Goal: Information Seeking & Learning: Find specific fact

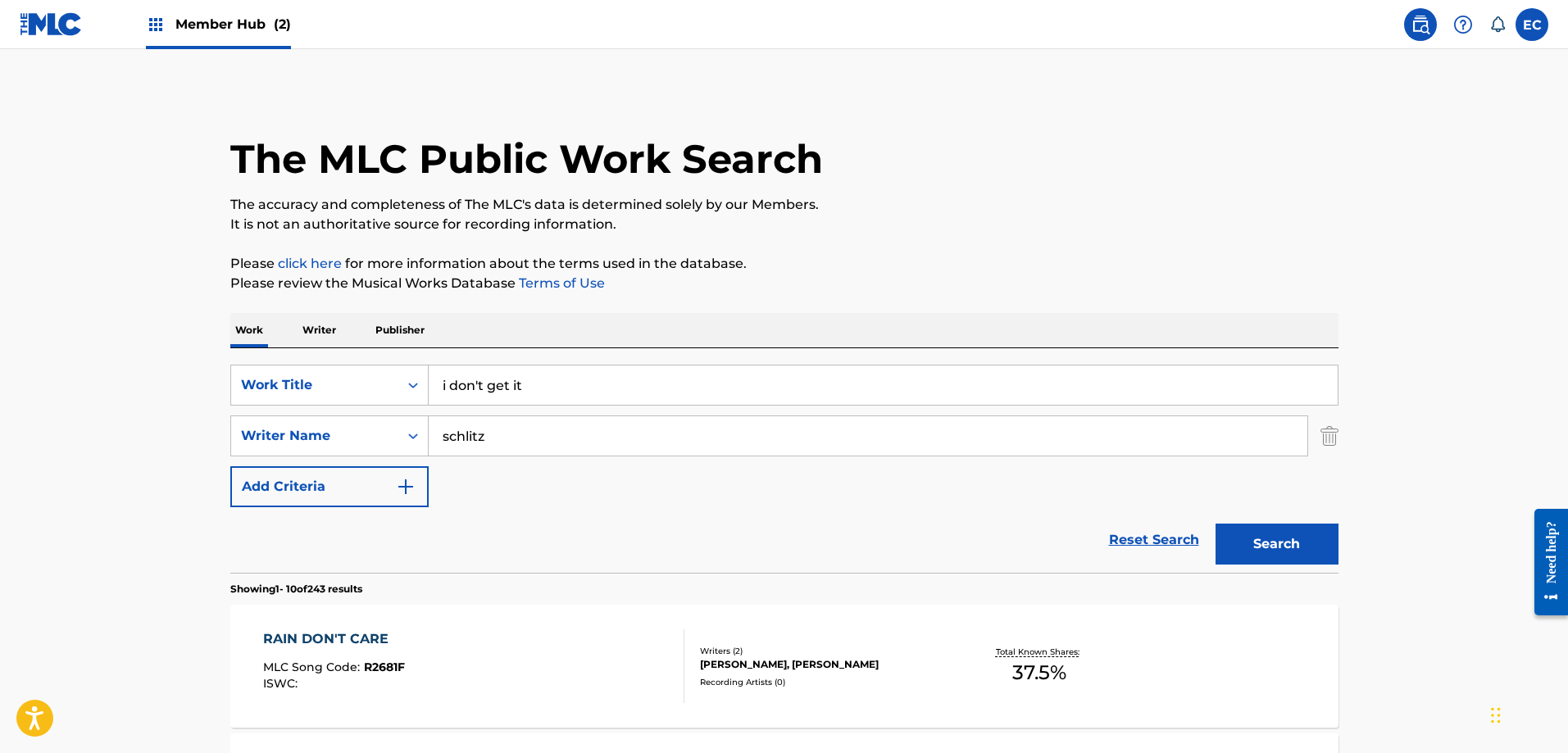
click at [256, 36] on div "Member Hub (2)" at bounding box center [218, 24] width 145 height 48
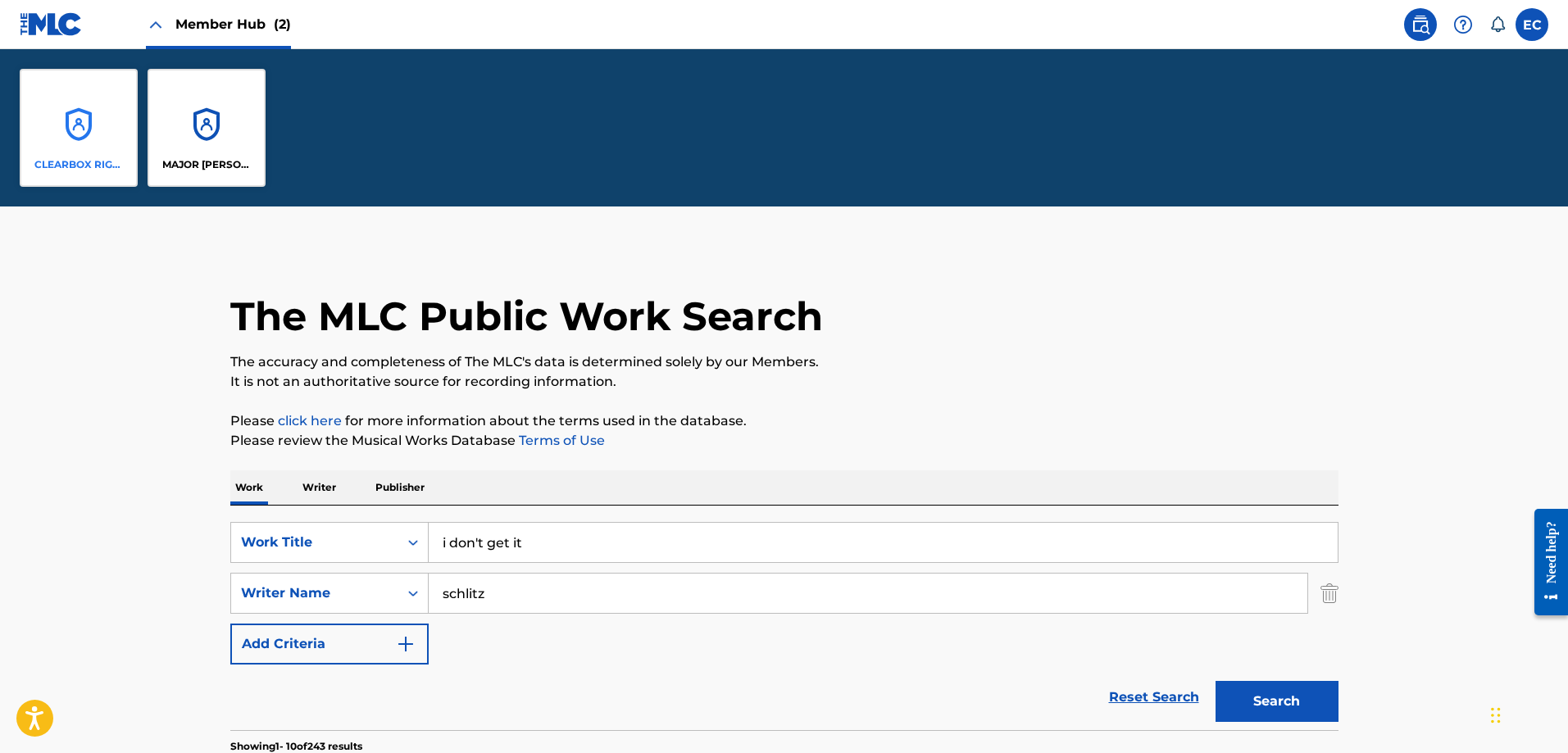
click at [101, 141] on div "CLEARBOX RIGHTS LLC" at bounding box center [79, 128] width 118 height 118
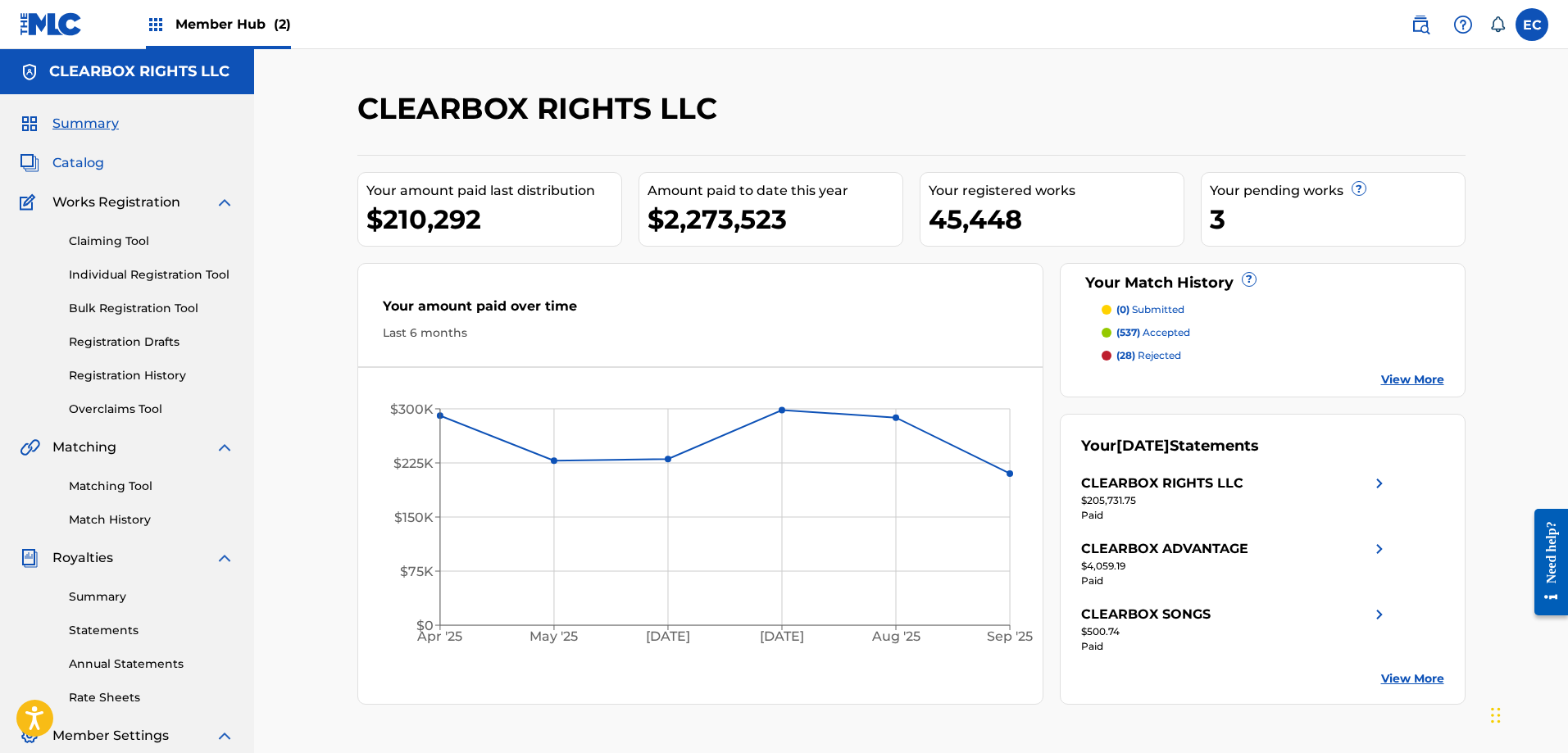
click at [76, 160] on span "Catalog" at bounding box center [79, 163] width 52 height 20
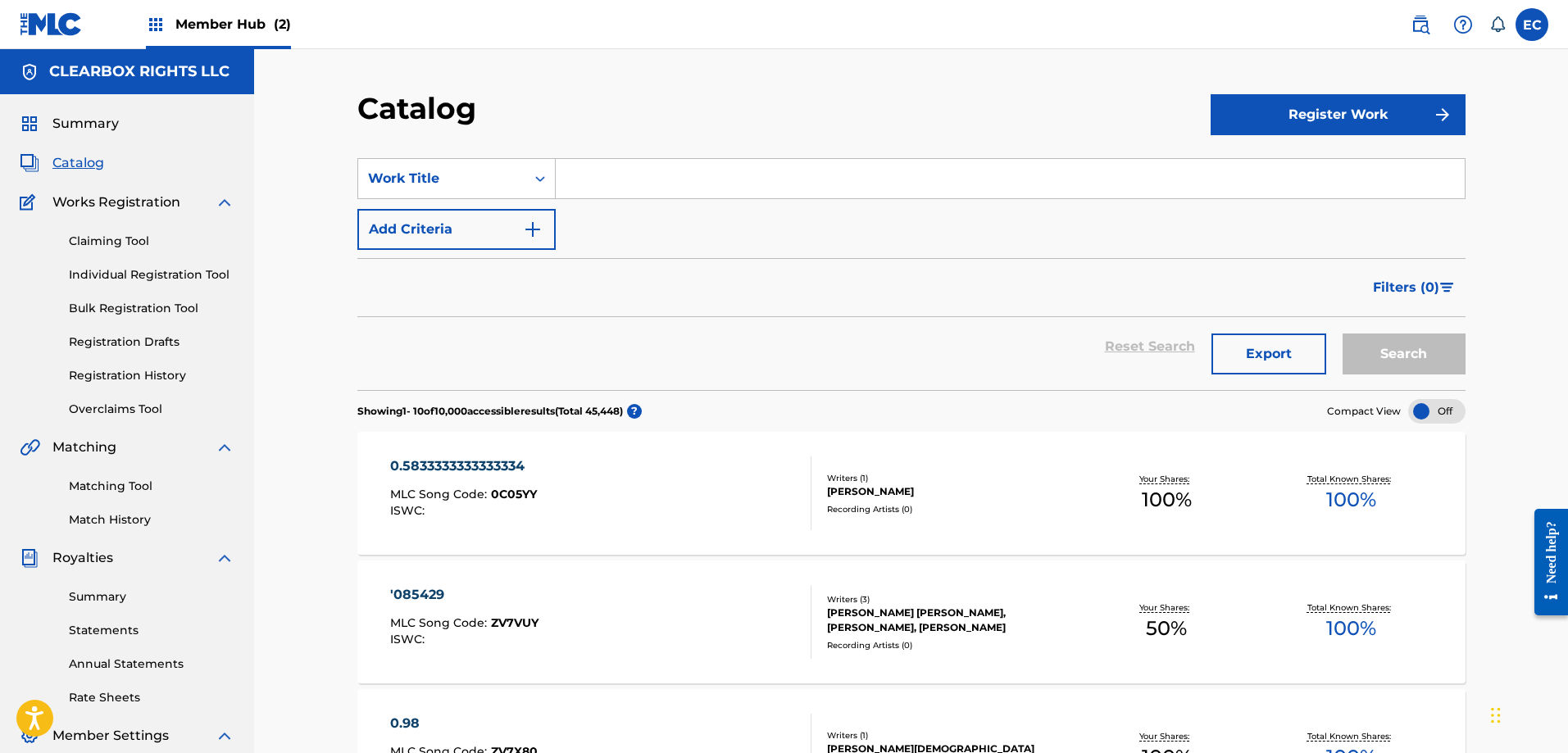
click at [662, 175] on input "Search Form" at bounding box center [1010, 178] width 909 height 39
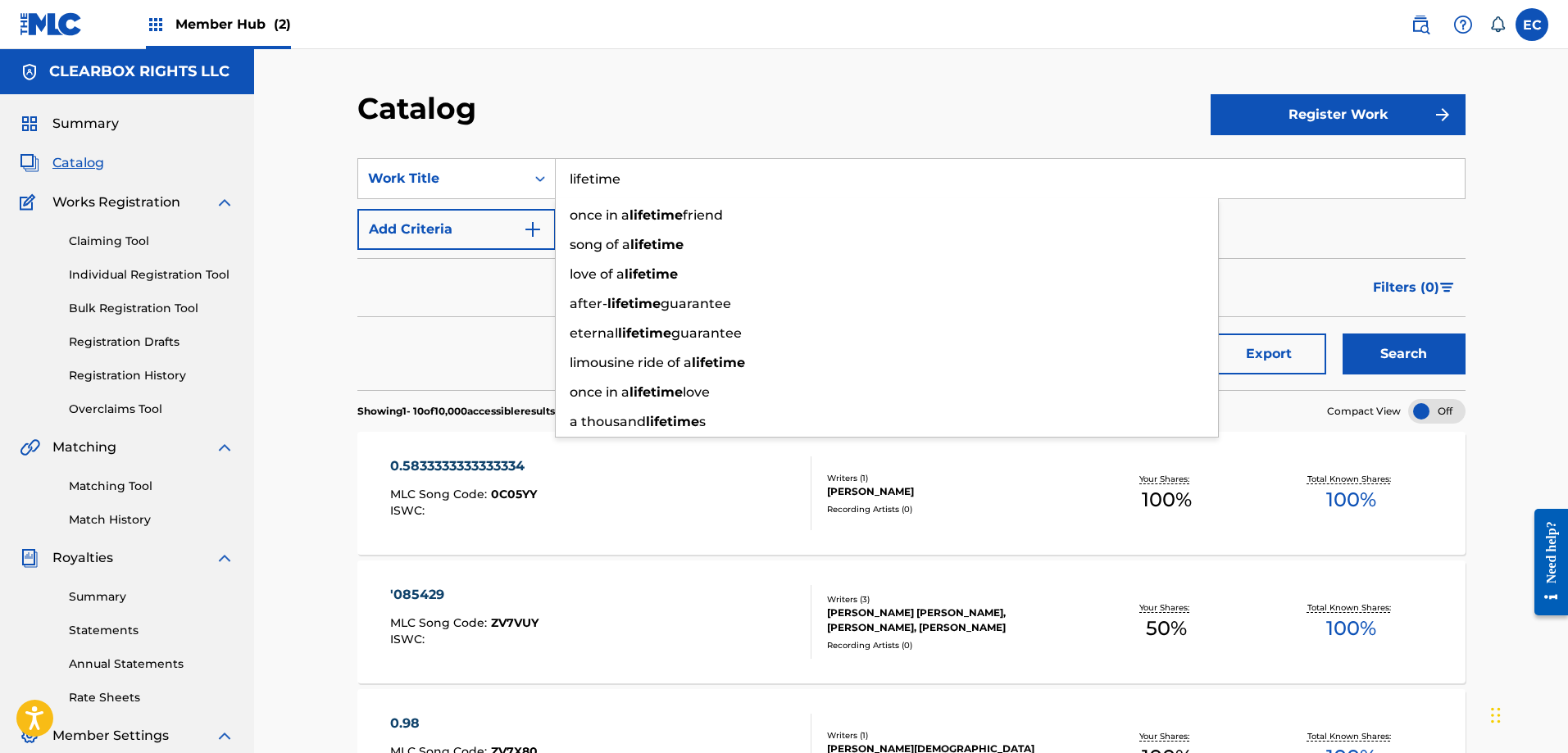
type input "lifetime"
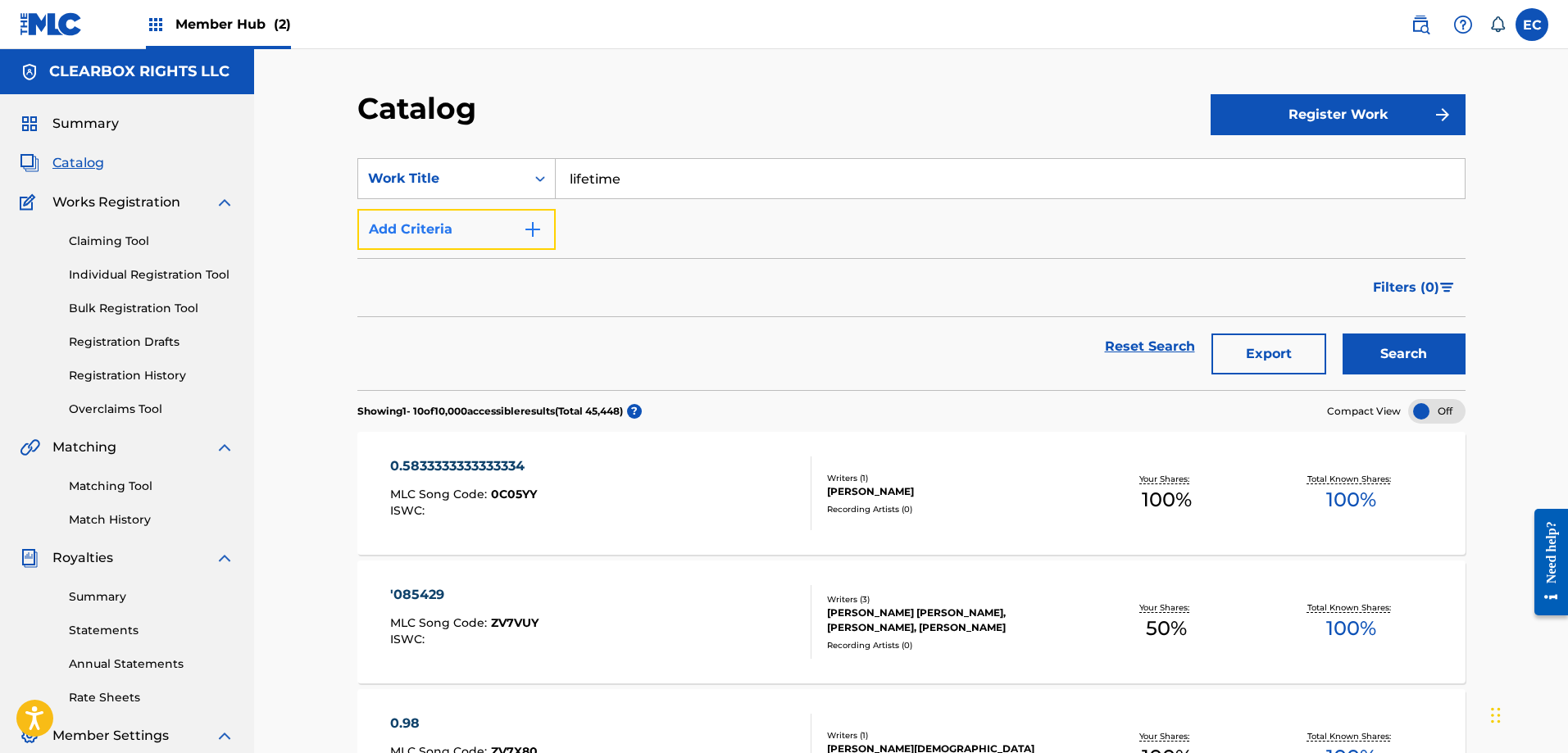
click at [446, 215] on button "Add Criteria" at bounding box center [456, 229] width 199 height 41
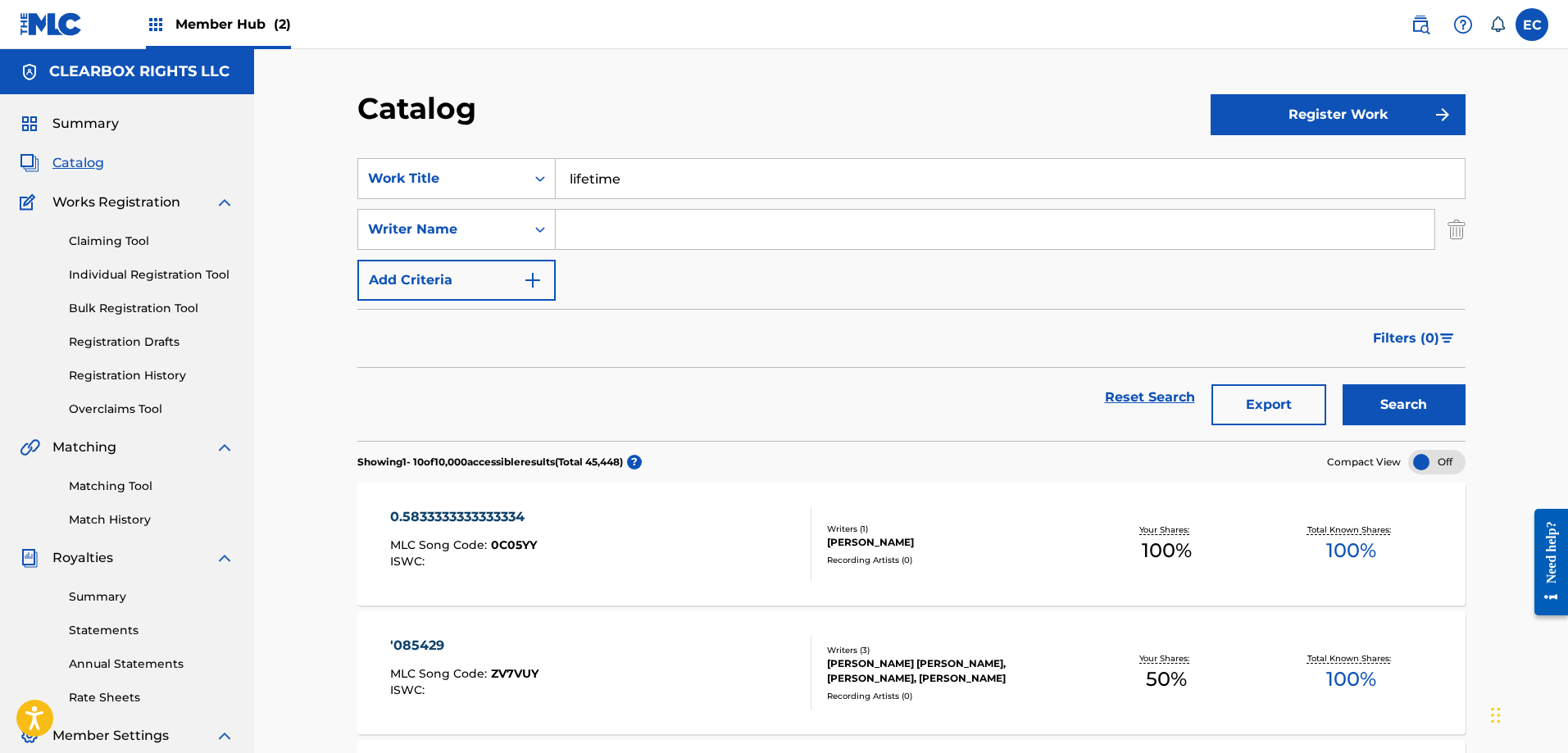
click at [641, 228] on input "Search Form" at bounding box center [995, 229] width 878 height 39
type input "[PERSON_NAME]"
click at [1401, 397] on button "Search" at bounding box center [1404, 405] width 123 height 41
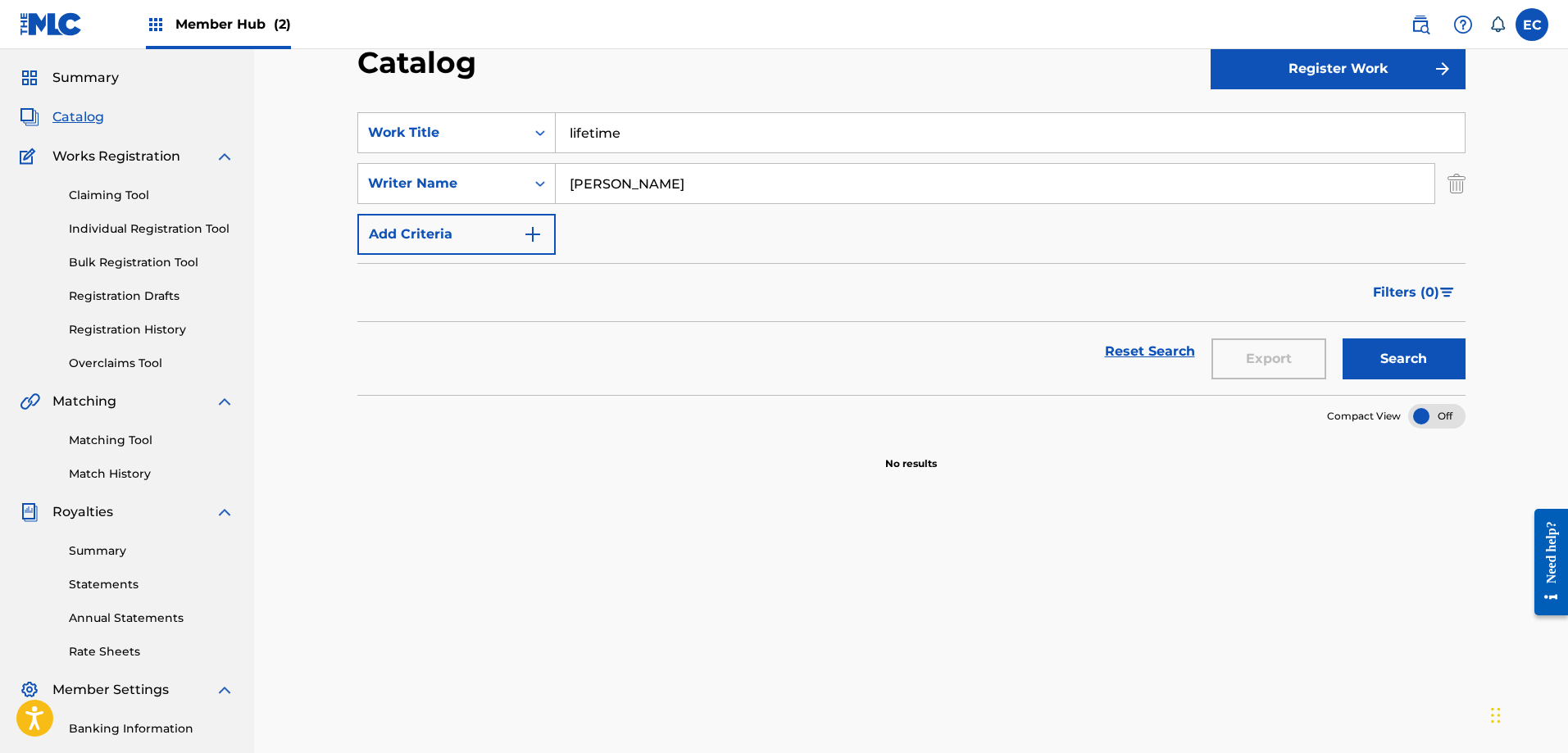
scroll to position [82, 0]
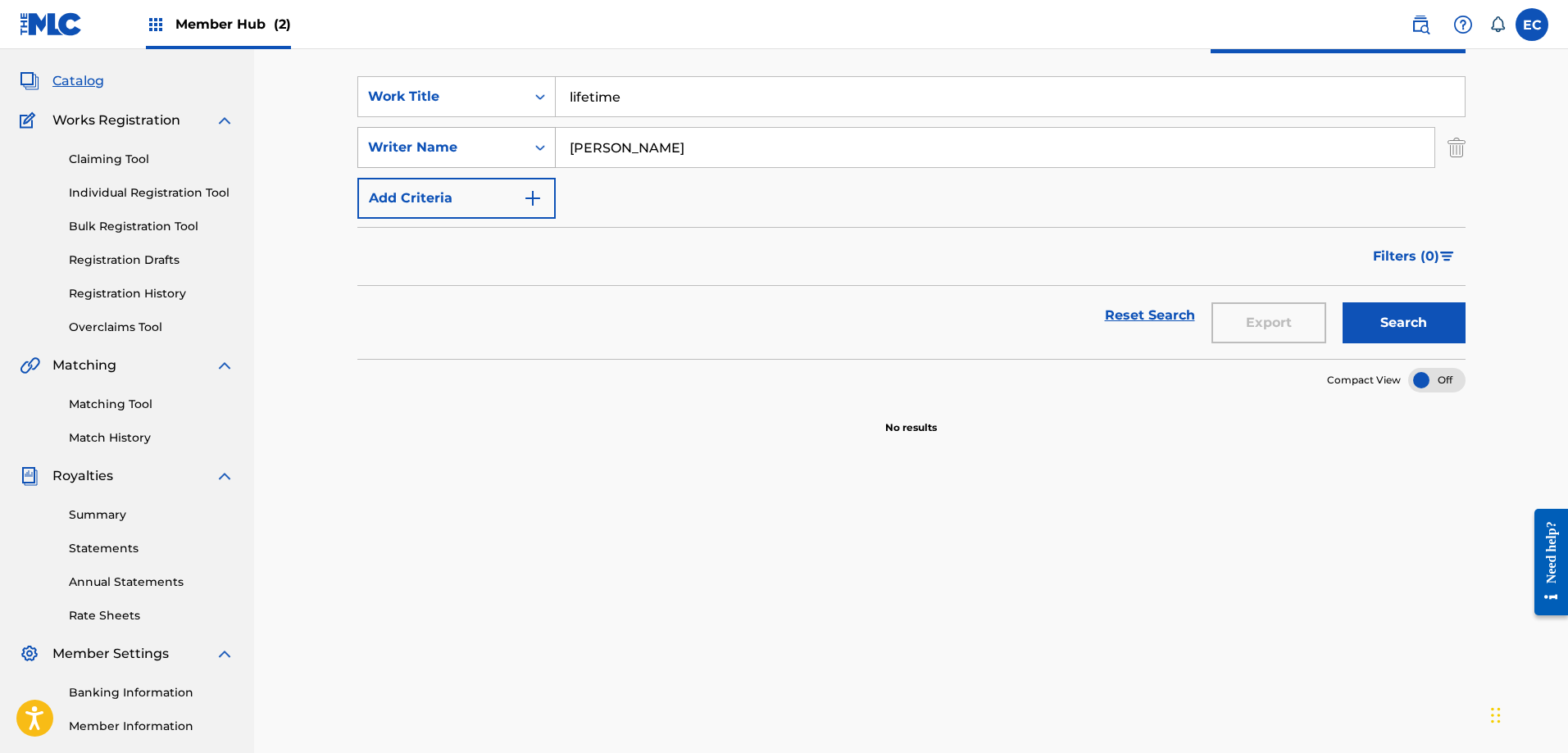
drag, startPoint x: 685, startPoint y: 150, endPoint x: 499, endPoint y: 138, distance: 186.4
click at [499, 138] on div "SearchWithCriteriabdf3051c-0680-4be9-b3ef-8d31c4fe1898 Writer Name [PERSON_NAME]" at bounding box center [911, 147] width 1108 height 41
click at [1378, 317] on button "Search" at bounding box center [1404, 322] width 123 height 41
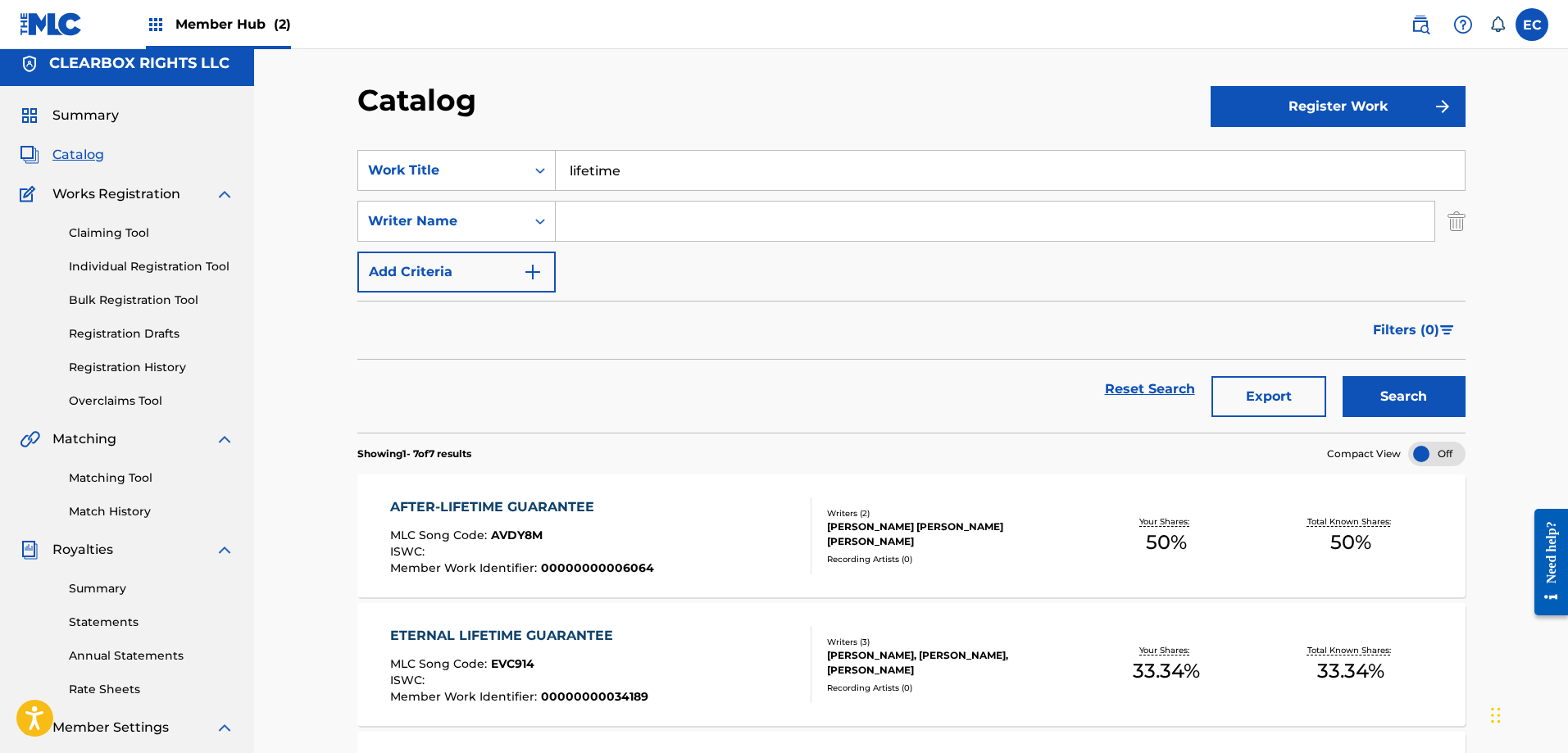
scroll to position [0, 0]
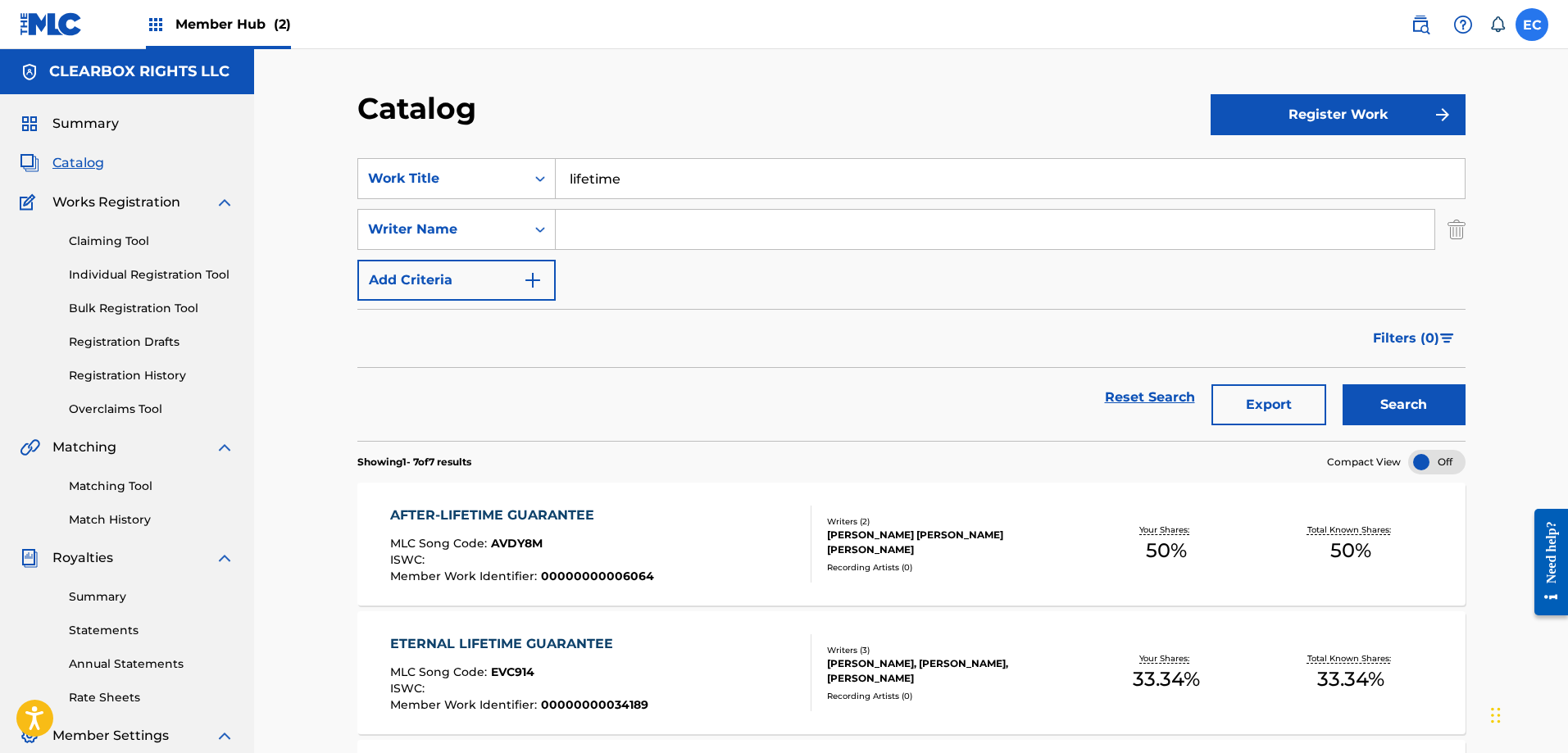
drag, startPoint x: 1549, startPoint y: 24, endPoint x: 1538, endPoint y: 29, distance: 12.1
click at [1550, 25] on nav "Member Hub (2) EC EC [PERSON_NAME] [EMAIL_ADDRESS][DOMAIN_NAME] Notification Pr…" at bounding box center [784, 24] width 1568 height 49
click at [1535, 29] on label at bounding box center [1532, 25] width 33 height 33
click at [1532, 25] on input "EC [PERSON_NAME] [EMAIL_ADDRESS][DOMAIN_NAME] Notification Preferences Profile …" at bounding box center [1532, 25] width 0 height 0
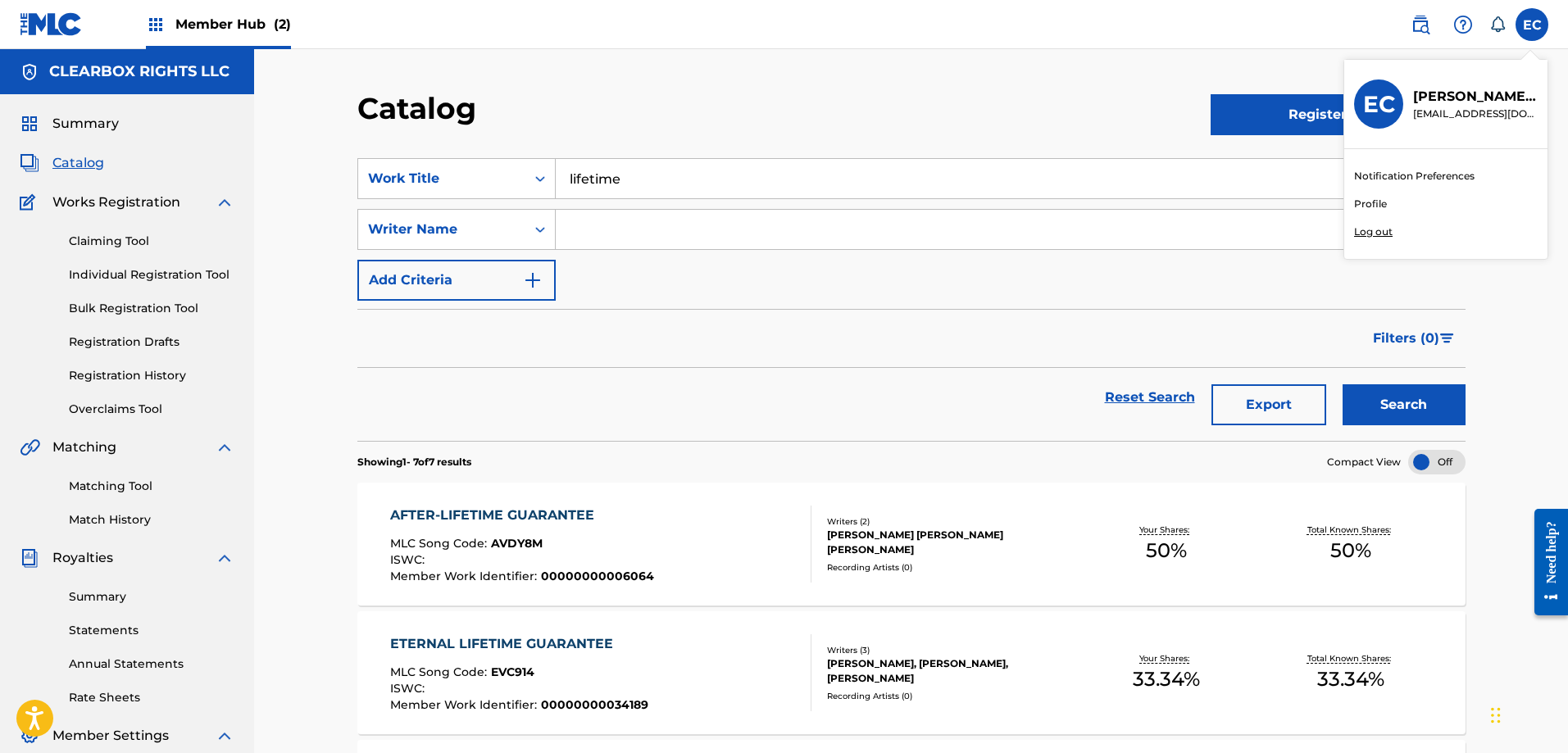
click at [1378, 228] on p "Log out" at bounding box center [1373, 231] width 38 height 14
click at [1532, 25] on input "EC [PERSON_NAME] [EMAIL_ADDRESS][DOMAIN_NAME] Notification Preferences Profile …" at bounding box center [1532, 25] width 0 height 0
